Goal: Task Accomplishment & Management: Use online tool/utility

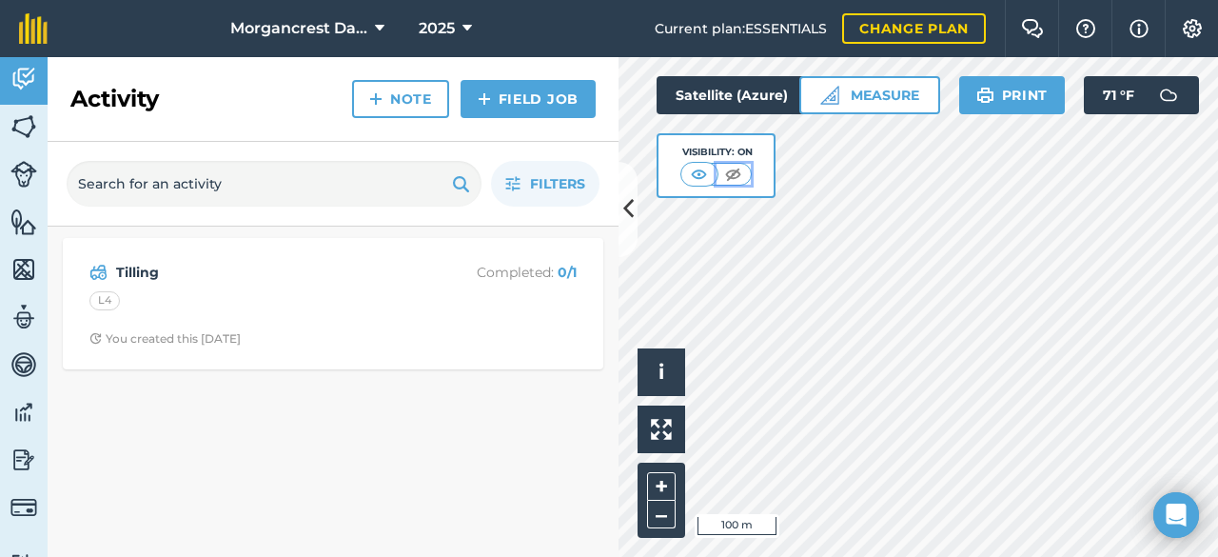
click at [738, 174] on img at bounding box center [733, 174] width 24 height 19
click at [699, 171] on img at bounding box center [700, 174] width 24 height 19
click at [456, 28] on button "2025" at bounding box center [445, 28] width 69 height 57
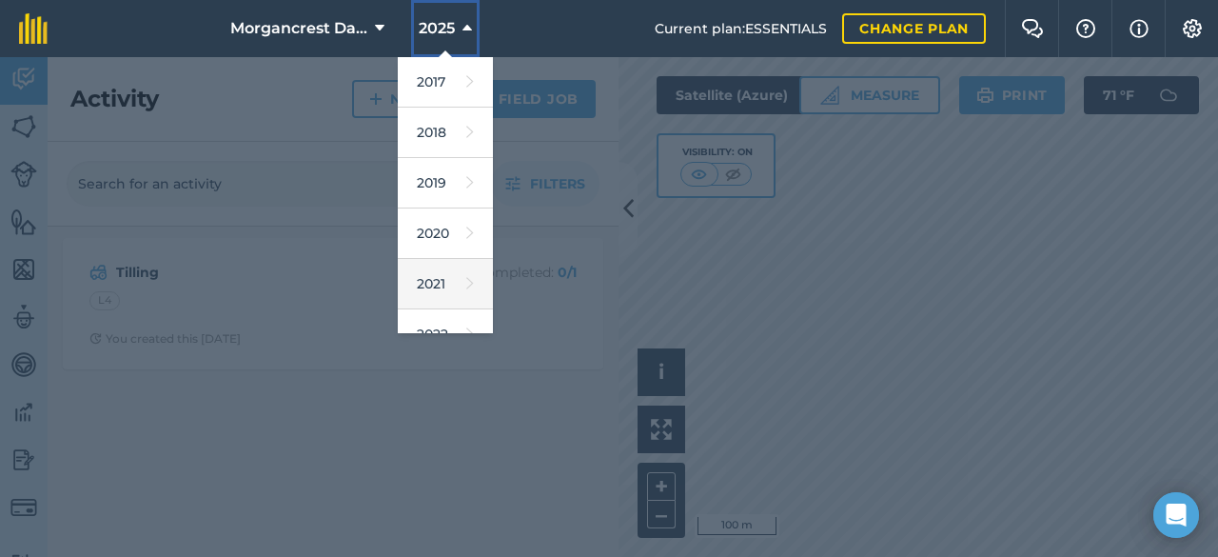
scroll to position [253, 0]
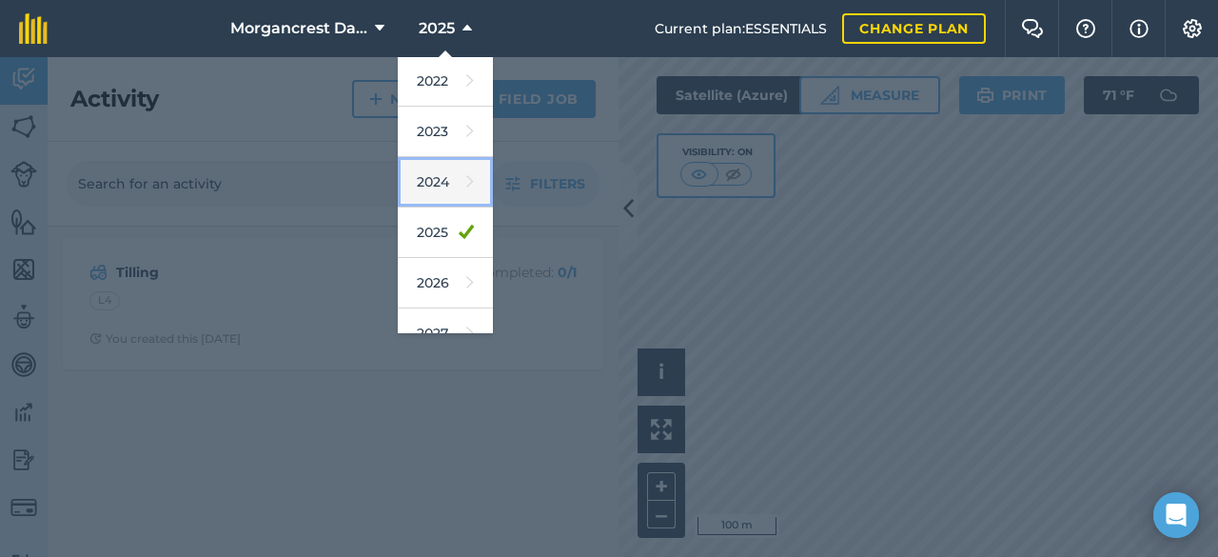
click at [445, 182] on link "2024" at bounding box center [445, 182] width 95 height 50
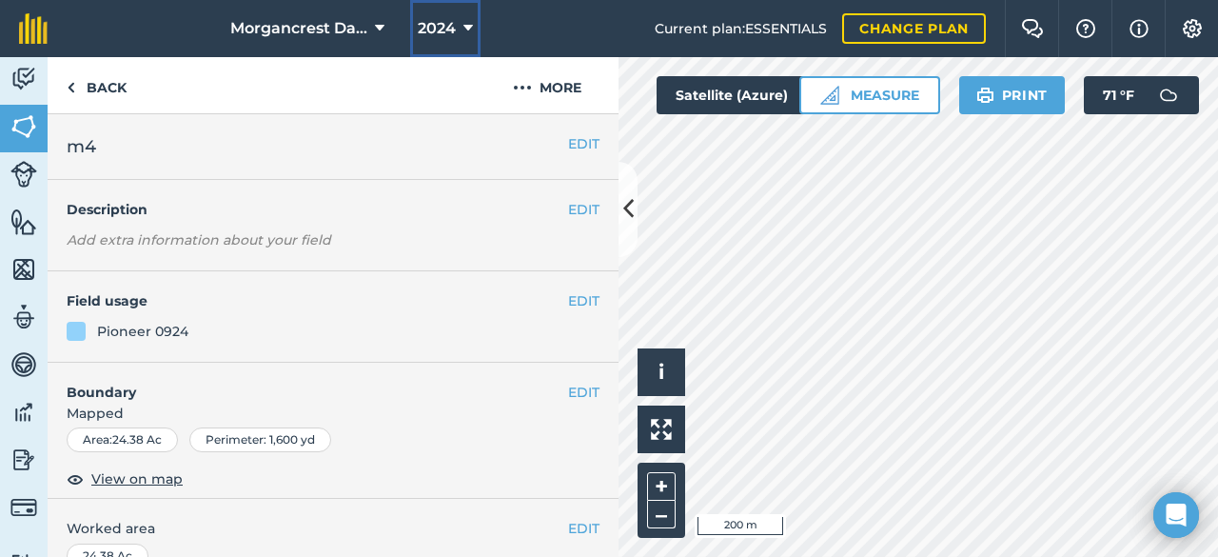
click at [436, 33] on span "2024" at bounding box center [437, 28] width 38 height 23
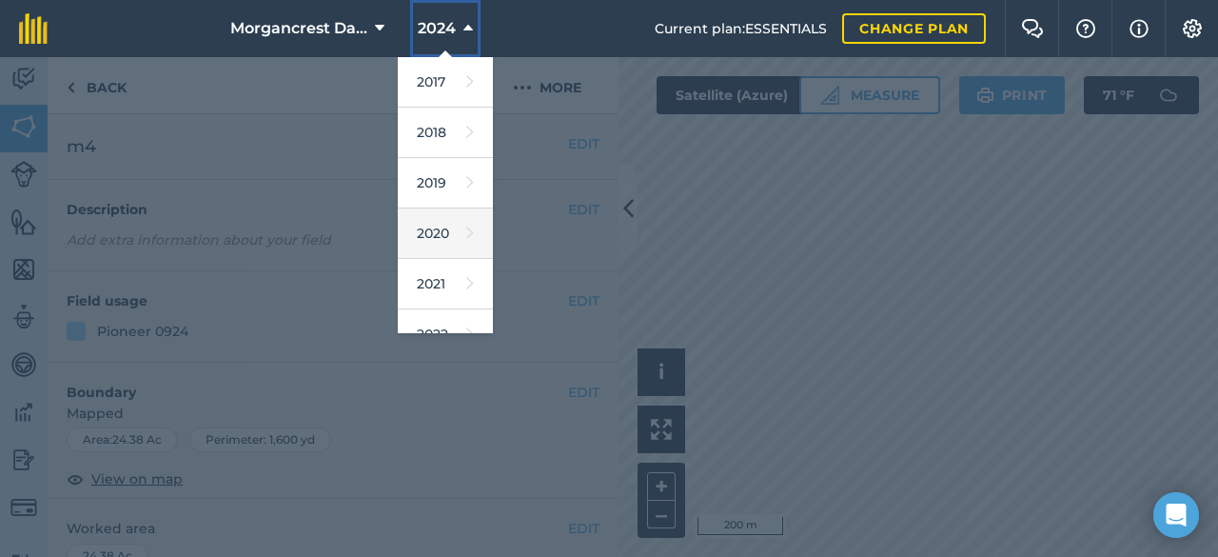
scroll to position [253, 0]
click at [445, 226] on link "2025" at bounding box center [445, 233] width 95 height 50
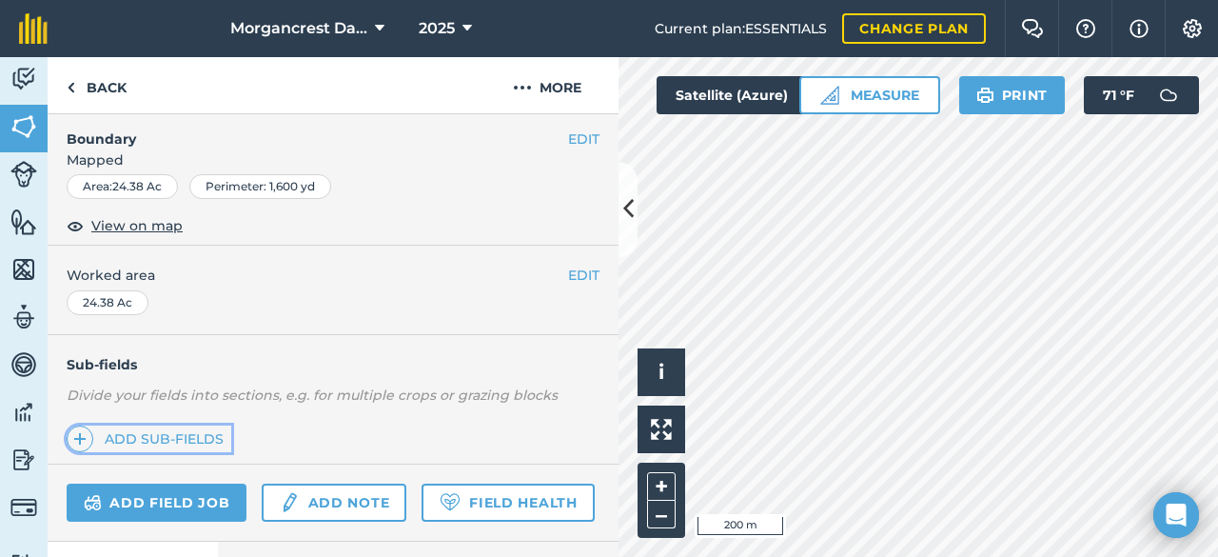
click at [188, 429] on link "Add sub-fields" at bounding box center [149, 438] width 165 height 27
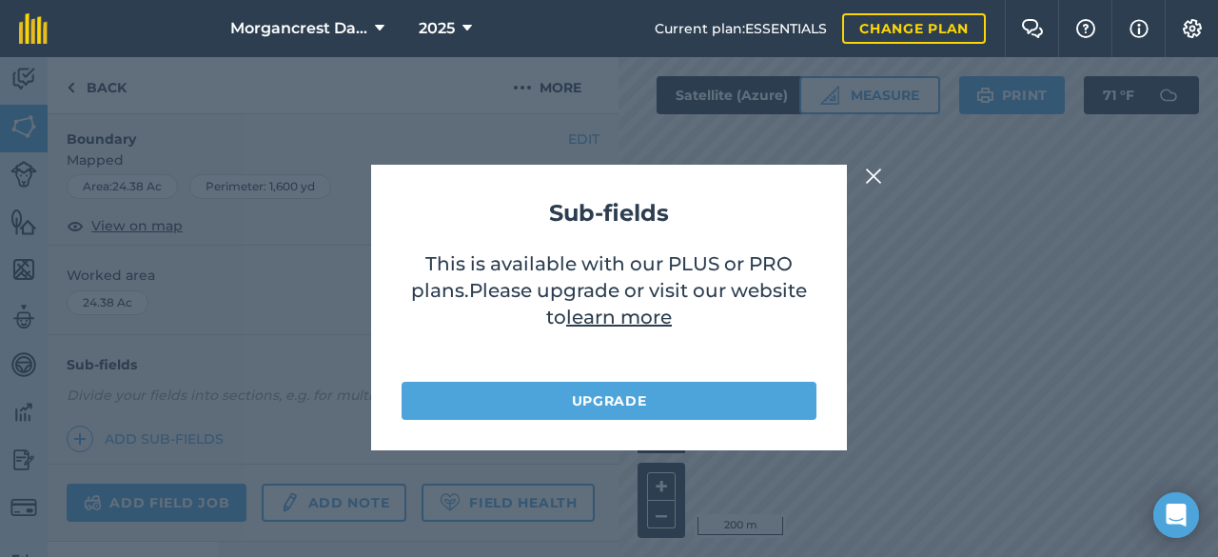
click at [878, 170] on img at bounding box center [873, 176] width 17 height 23
